Goal: Information Seeking & Learning: Learn about a topic

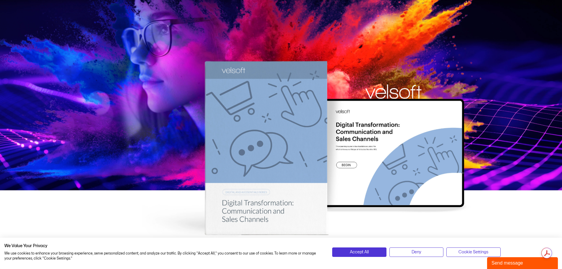
drag, startPoint x: 43, startPoint y: 160, endPoint x: 102, endPoint y: 213, distance: 79.8
click at [44, 161] on div at bounding box center [281, 122] width 562 height 245
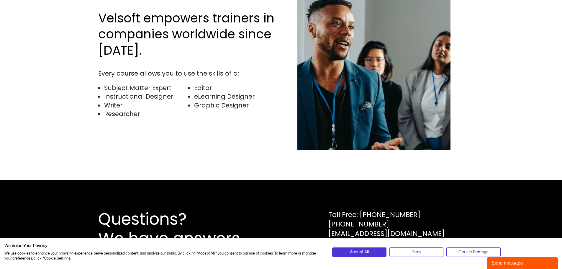
scroll to position [1783, 0]
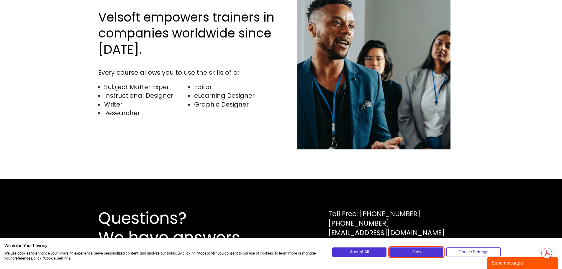
click at [424, 255] on button "Deny" at bounding box center [416, 251] width 54 height 9
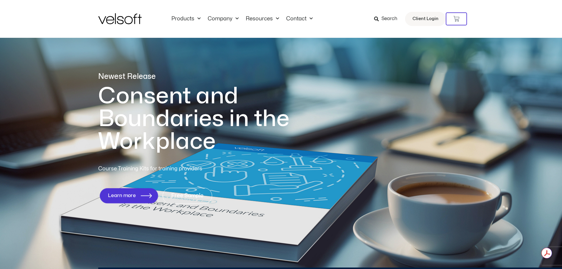
click at [120, 195] on span "Learn more" at bounding box center [122, 196] width 28 height 6
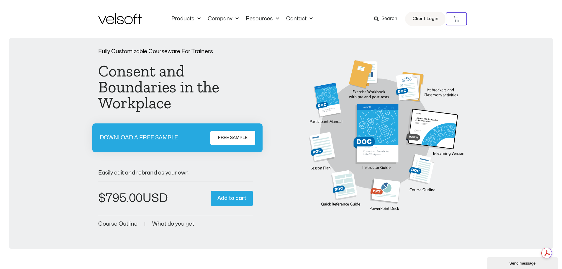
click at [124, 222] on span "Course Outline" at bounding box center [117, 224] width 39 height 6
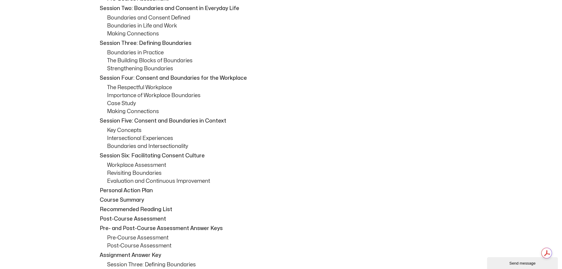
scroll to position [349, 0]
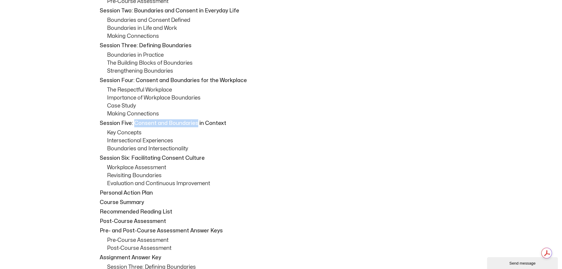
drag, startPoint x: 133, startPoint y: 122, endPoint x: 196, endPoint y: 124, distance: 63.2
click at [196, 124] on p "Session Five: Consent and Boundaries in Context" at bounding box center [281, 123] width 363 height 8
copy p "Consent and Boundaries"
click at [309, 155] on p "Session Six: Facilitating Consent Culture" at bounding box center [281, 158] width 363 height 8
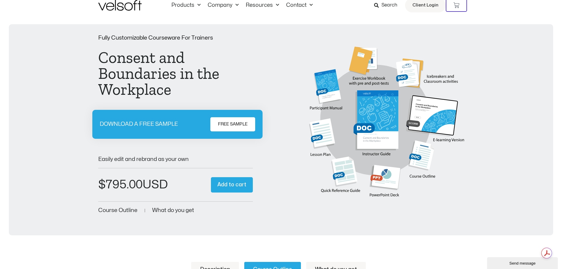
scroll to position [0, 0]
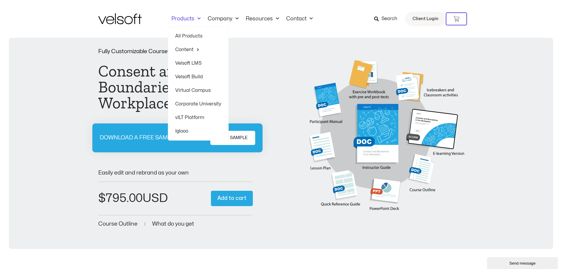
click at [193, 20] on link "Products" at bounding box center [186, 19] width 36 height 6
click at [187, 34] on link "All Products" at bounding box center [198, 36] width 46 height 14
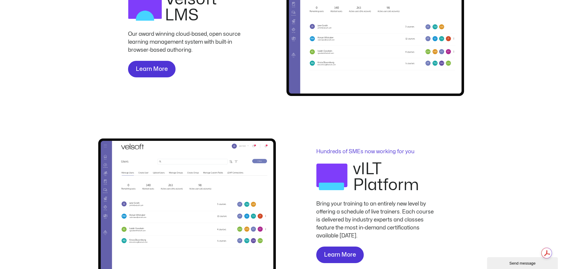
scroll to position [531, 0]
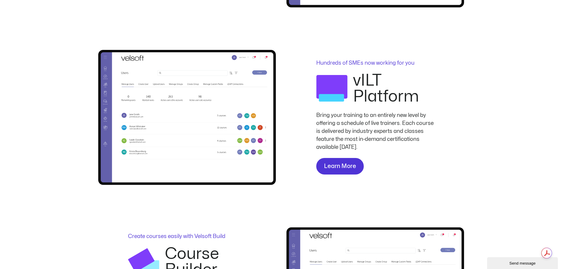
click at [149, 137] on img at bounding box center [187, 117] width 178 height 135
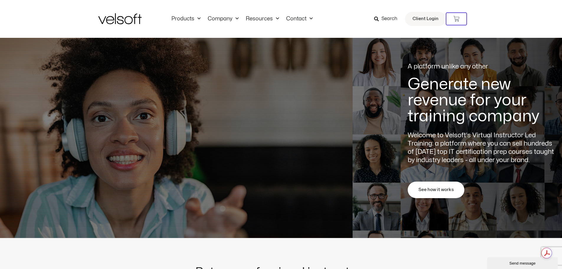
click at [418, 192] on span "See how it works" at bounding box center [435, 189] width 35 height 7
